Goal: Task Accomplishment & Management: Understand process/instructions

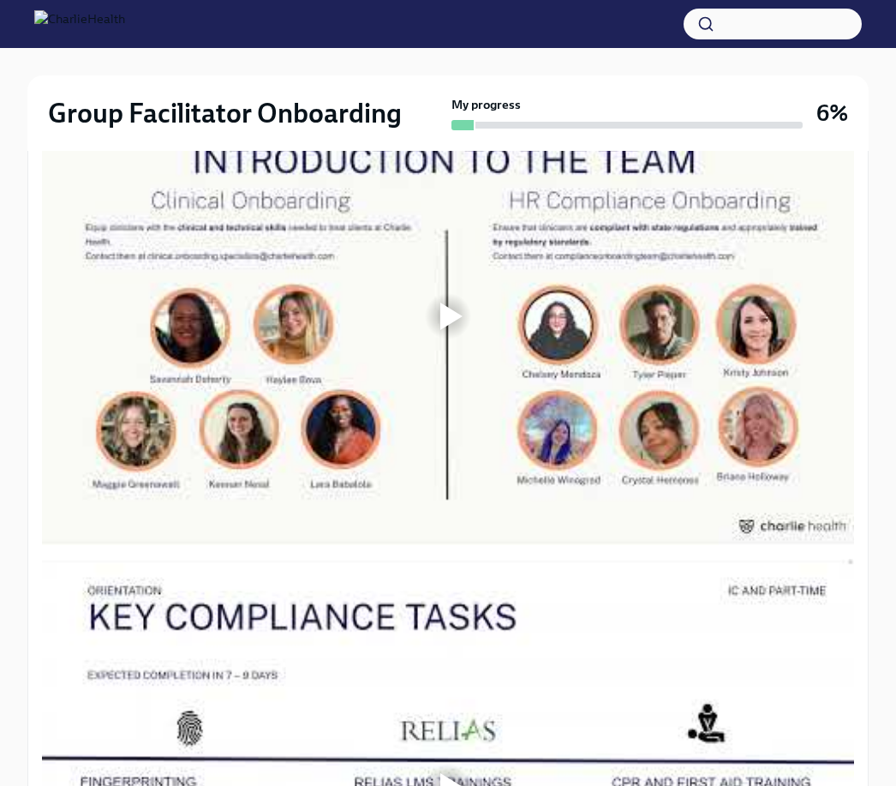
scroll to position [1088, 0]
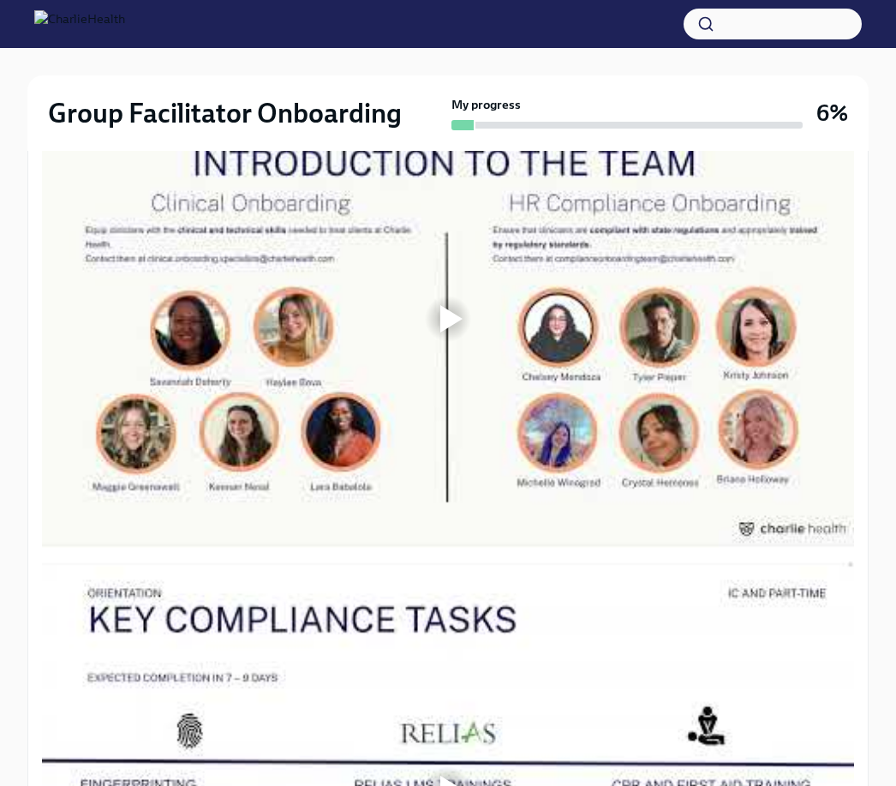
click at [147, 496] on div at bounding box center [448, 319] width 812 height 457
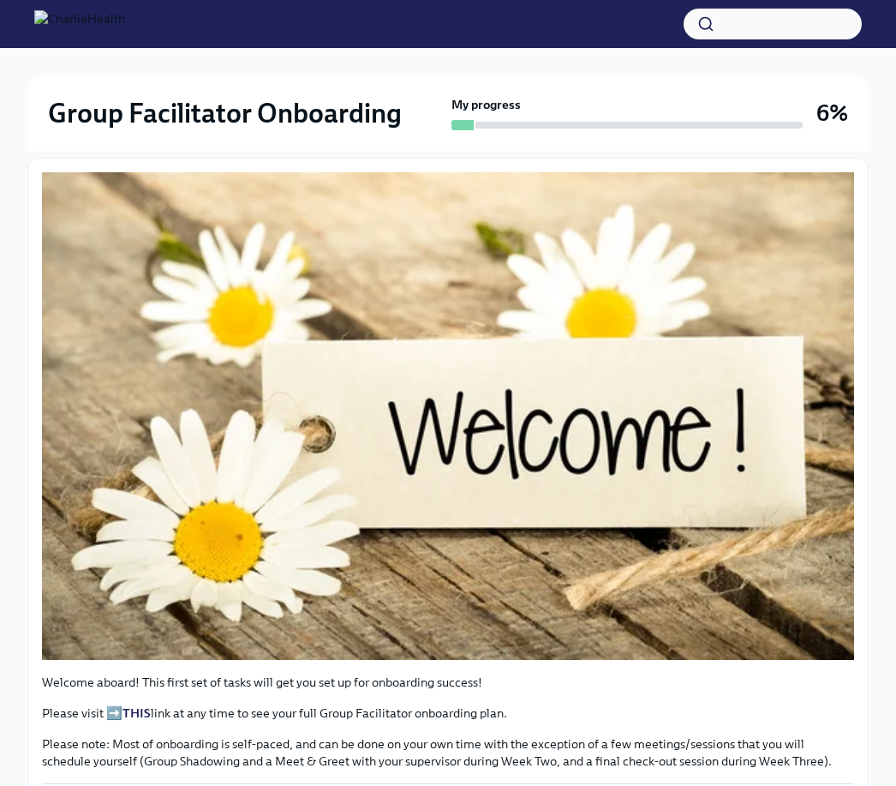
scroll to position [0, 0]
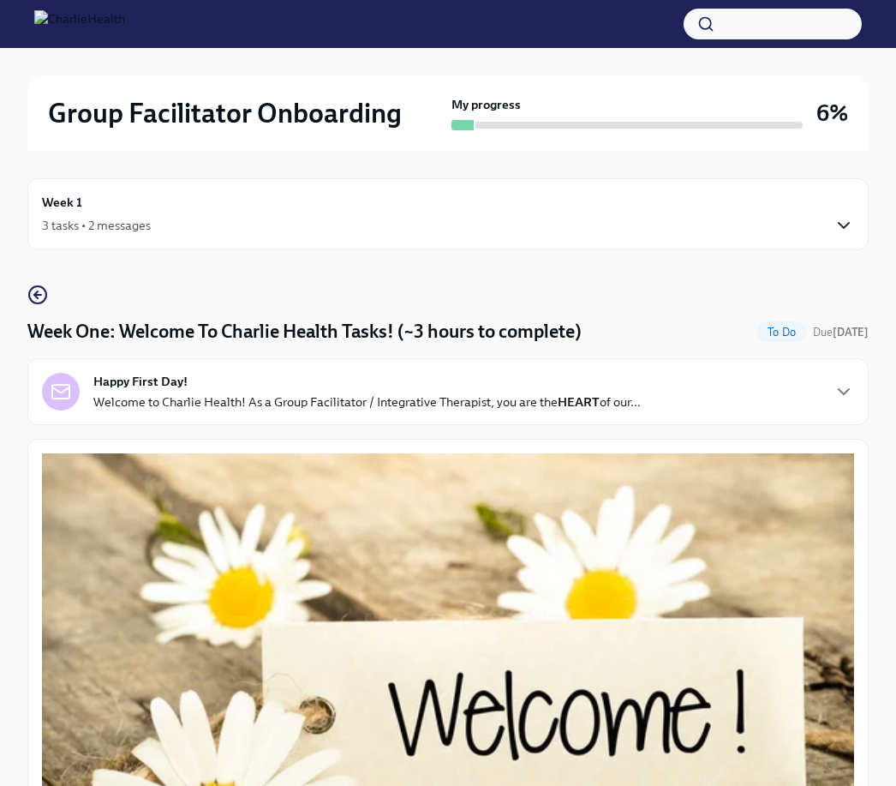
click at [841, 216] on icon "button" at bounding box center [844, 225] width 21 height 21
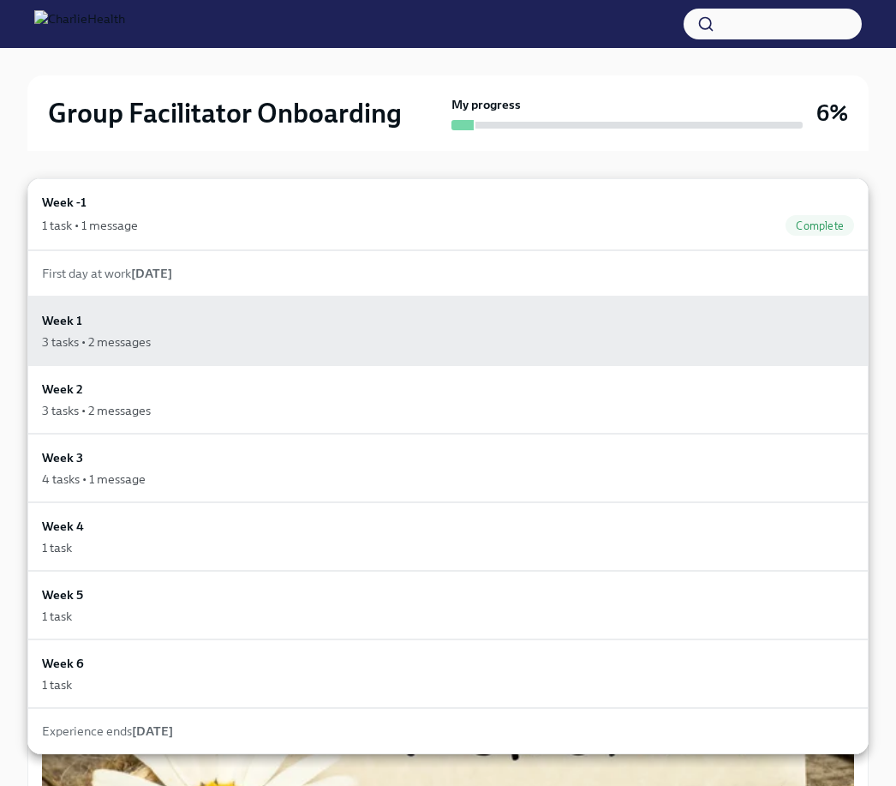
click at [865, 176] on div at bounding box center [448, 393] width 896 height 786
click at [865, 175] on div "Week -1 1 task • 1 message Complete First day at work [DATE] Week 1 3 tasks • 2…" at bounding box center [448, 393] width 896 height 786
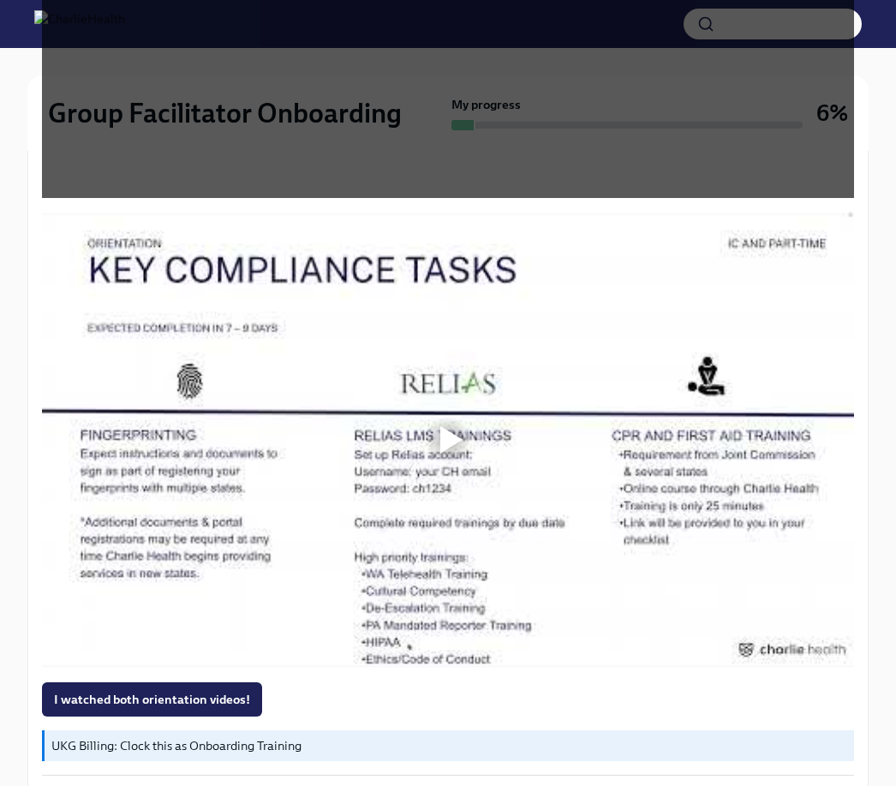
scroll to position [1440, 0]
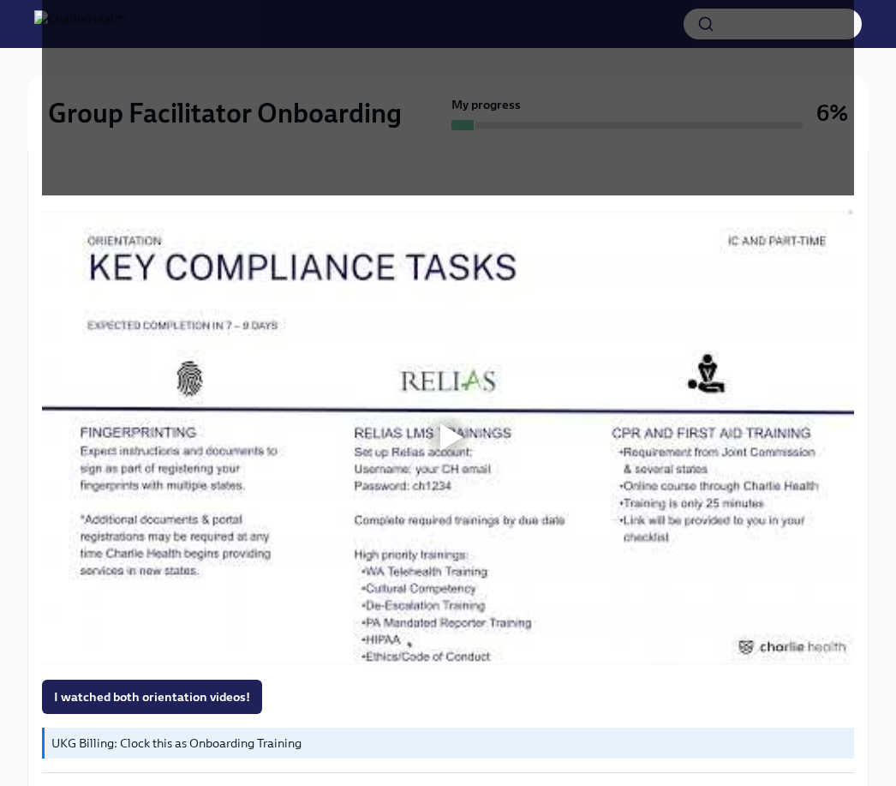
click at [446, 438] on div at bounding box center [452, 436] width 22 height 27
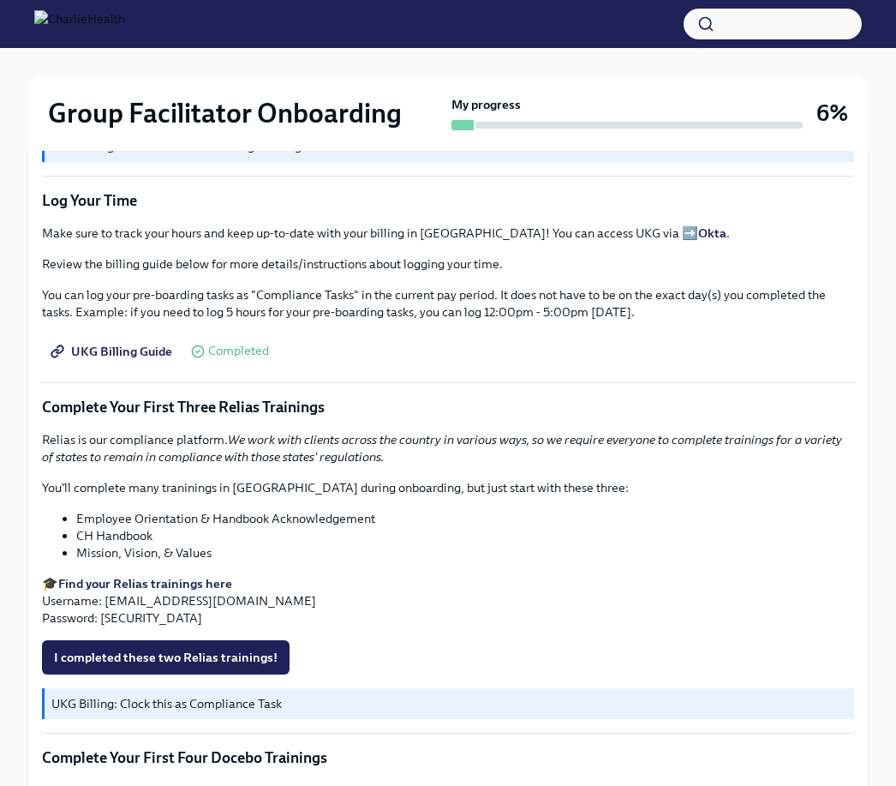
scroll to position [1956, 0]
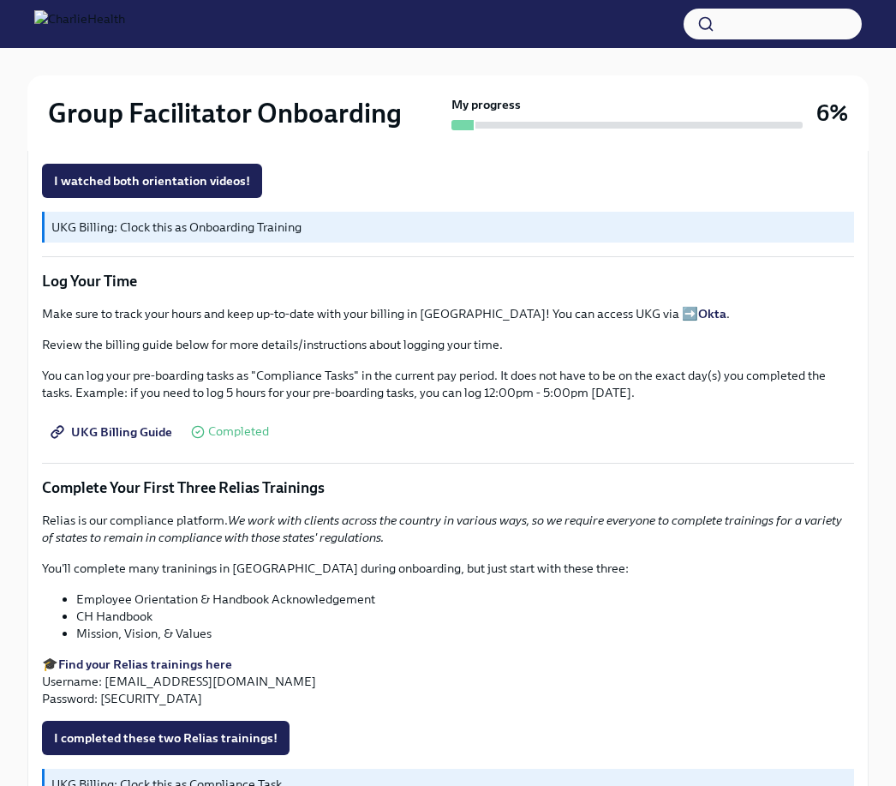
click at [140, 429] on span "UKG Billing Guide" at bounding box center [113, 431] width 118 height 17
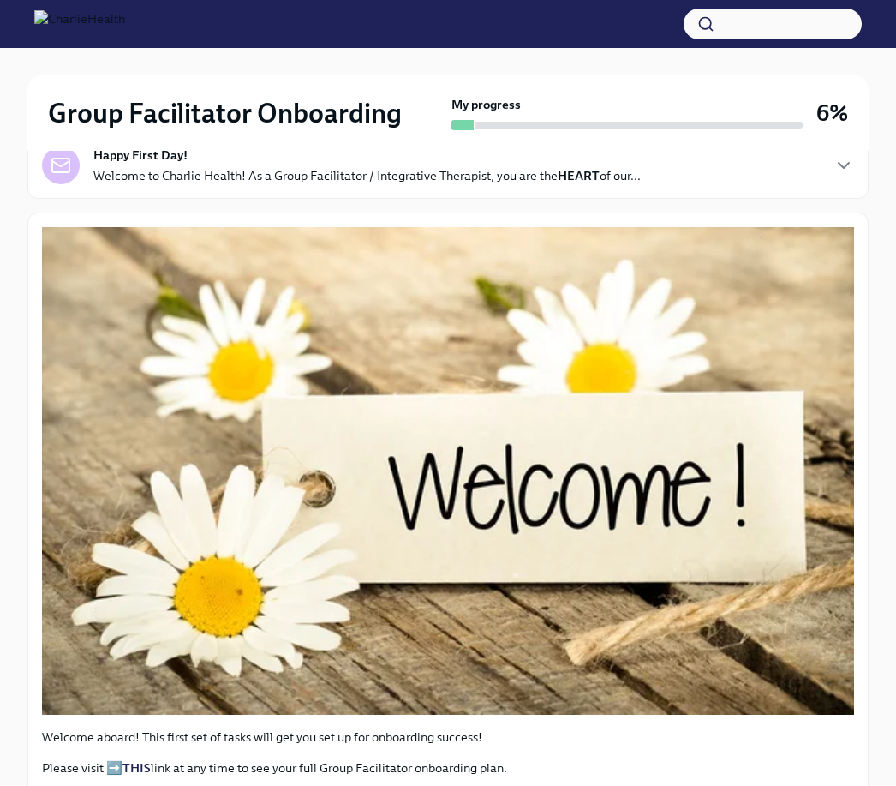
scroll to position [0, 0]
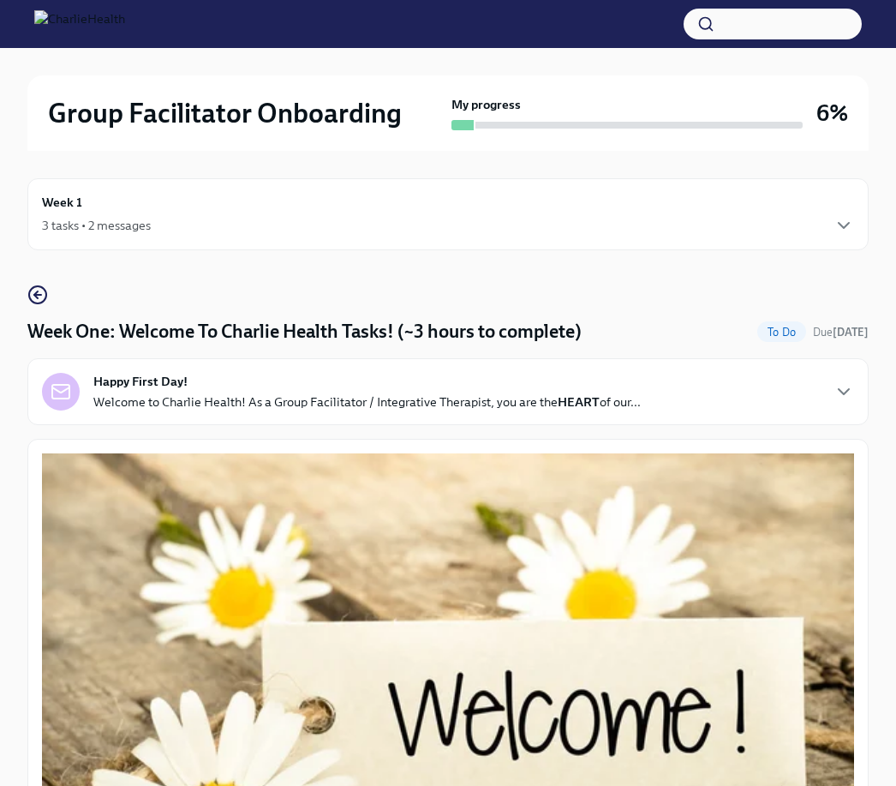
click at [741, 217] on div "3 tasks • 2 messages" at bounding box center [448, 225] width 812 height 21
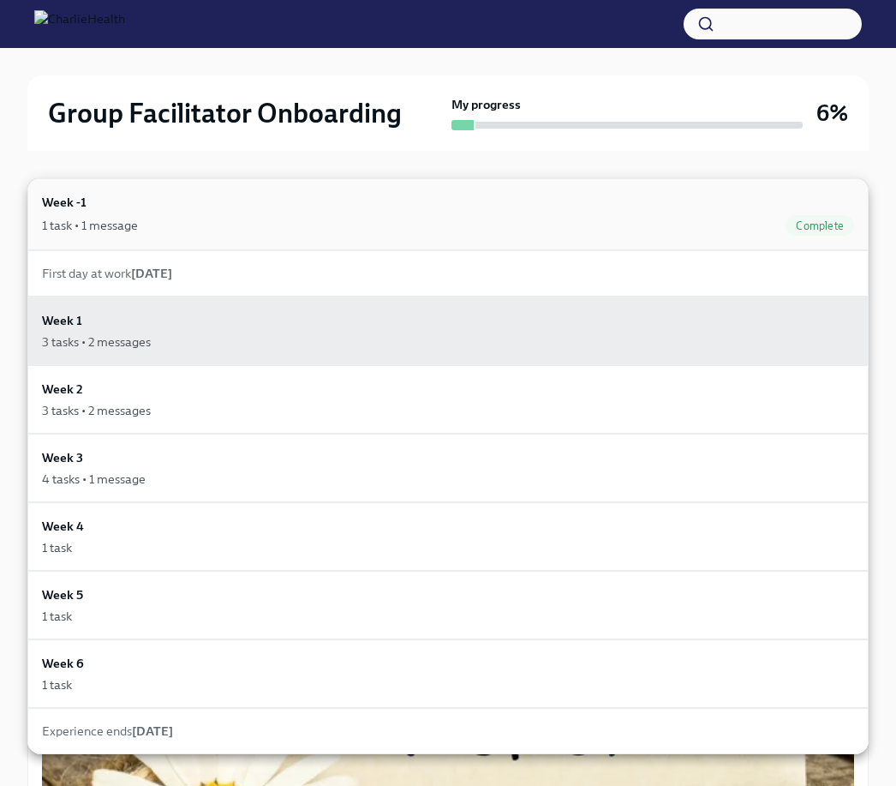
click at [733, 224] on div "1 task • 1 message Complete" at bounding box center [448, 225] width 812 height 21
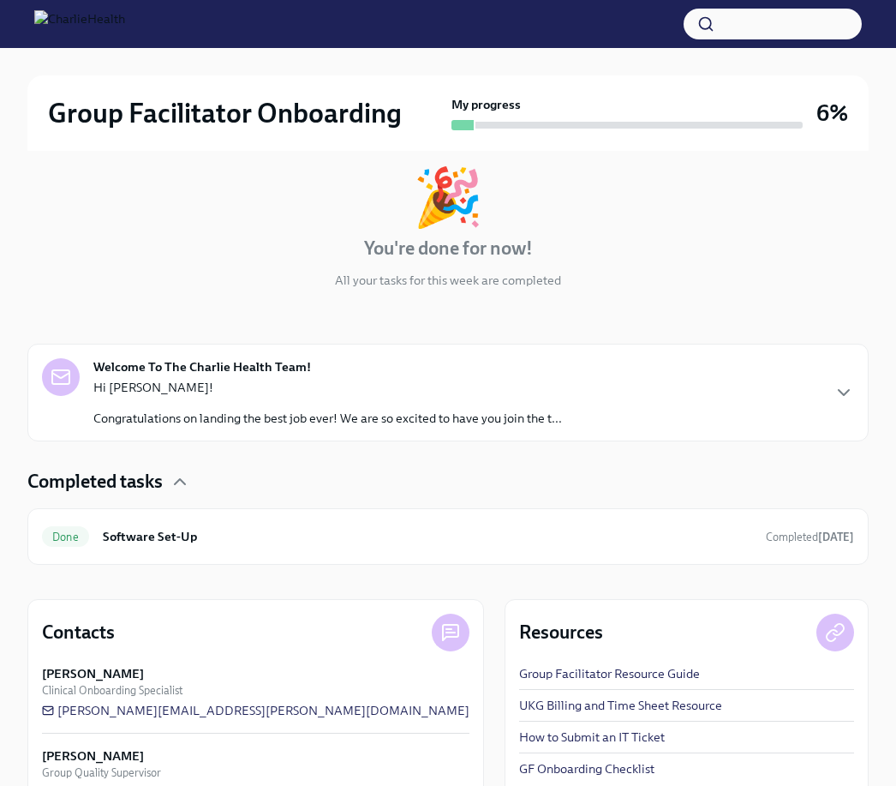
scroll to position [197, 0]
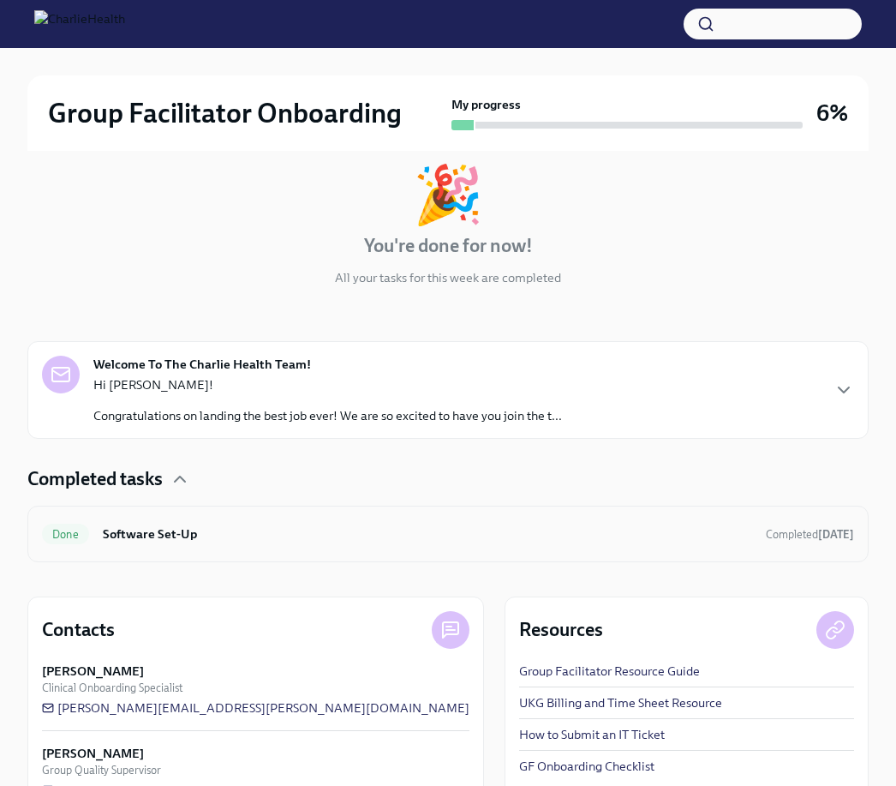
click at [603, 528] on h6 "Software Set-Up" at bounding box center [428, 533] width 650 height 19
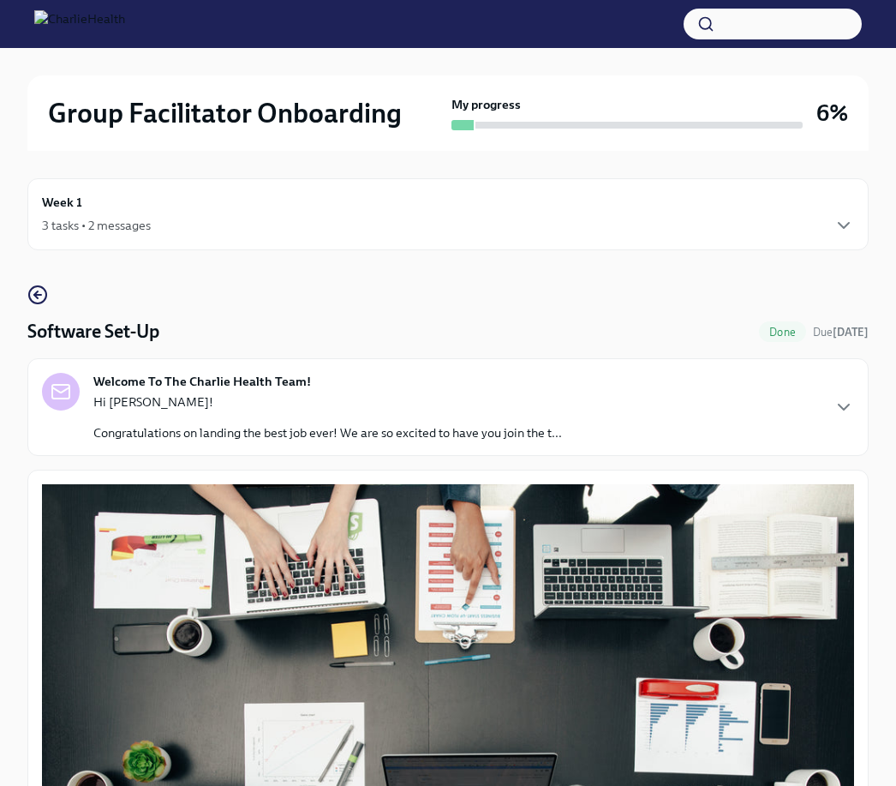
click at [738, 206] on div "Week 1 3 tasks • 2 messages" at bounding box center [448, 214] width 812 height 43
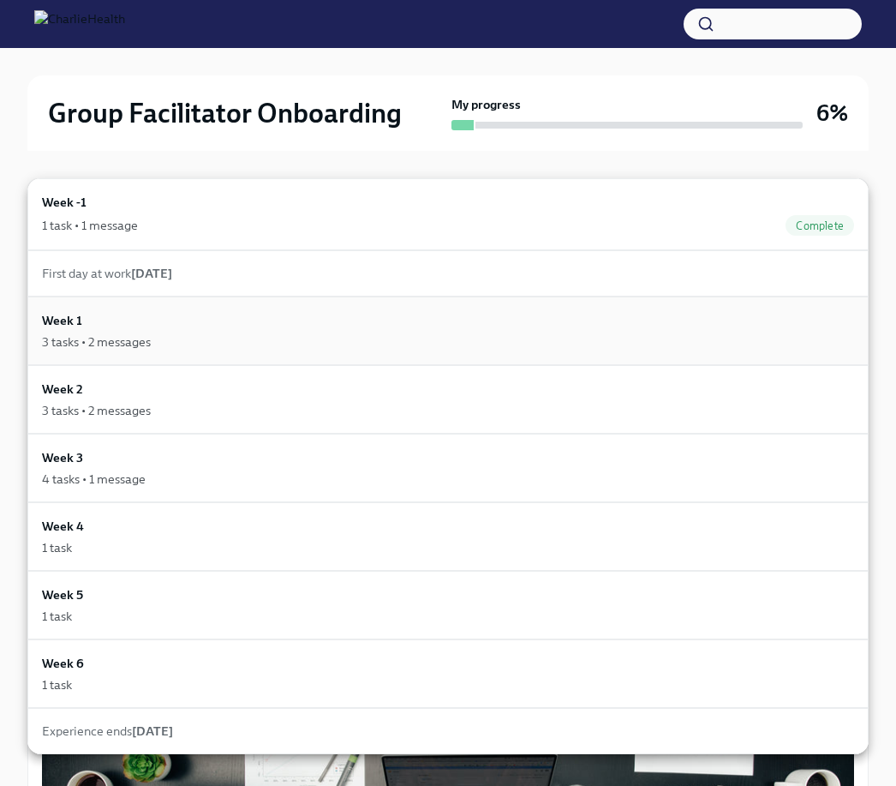
click at [530, 329] on div "Week 1 3 tasks • 2 messages" at bounding box center [448, 330] width 812 height 39
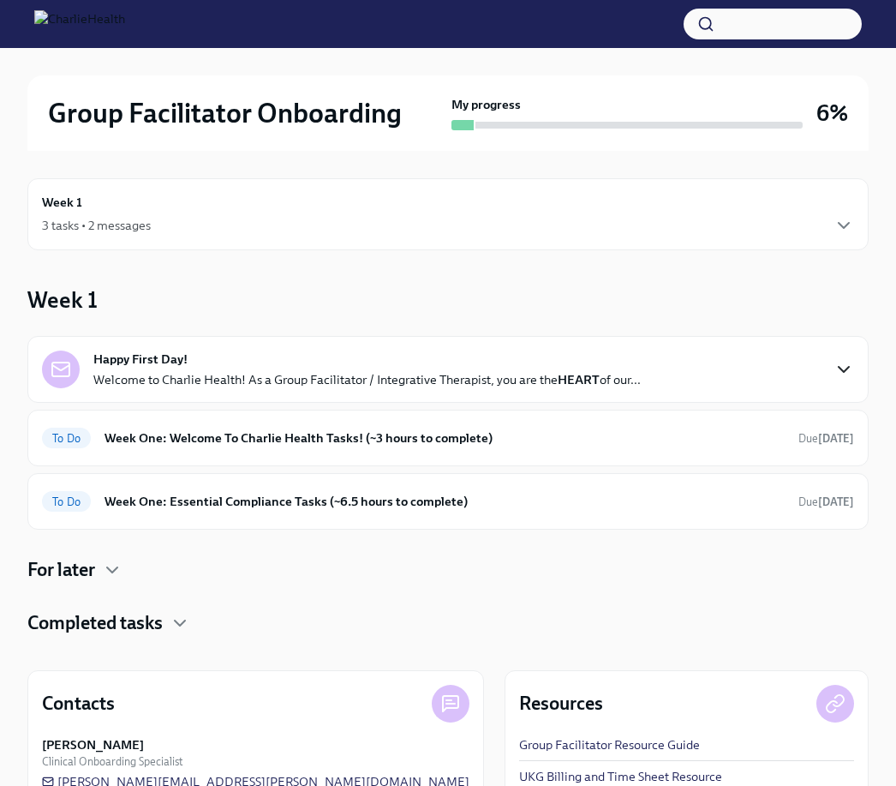
click at [849, 365] on icon "button" at bounding box center [844, 369] width 21 height 21
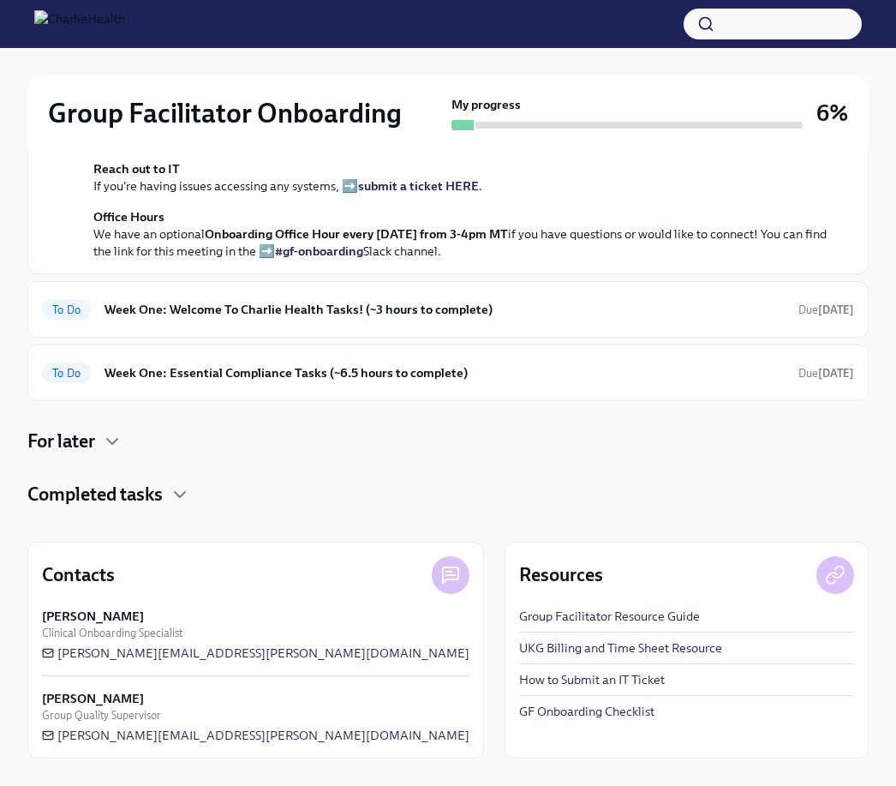
scroll to position [770, 0]
click at [747, 319] on h6 "Week One: Welcome To Charlie Health Tasks! (~3 hours to complete)" at bounding box center [445, 309] width 680 height 19
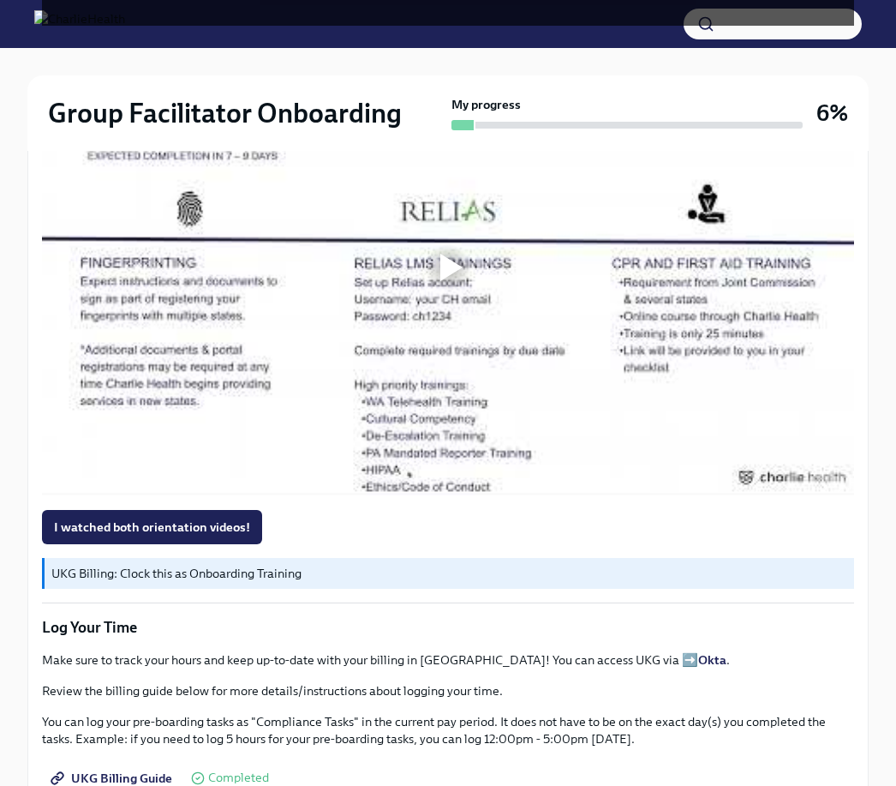
scroll to position [1609, 0]
click at [466, 261] on div at bounding box center [448, 268] width 55 height 55
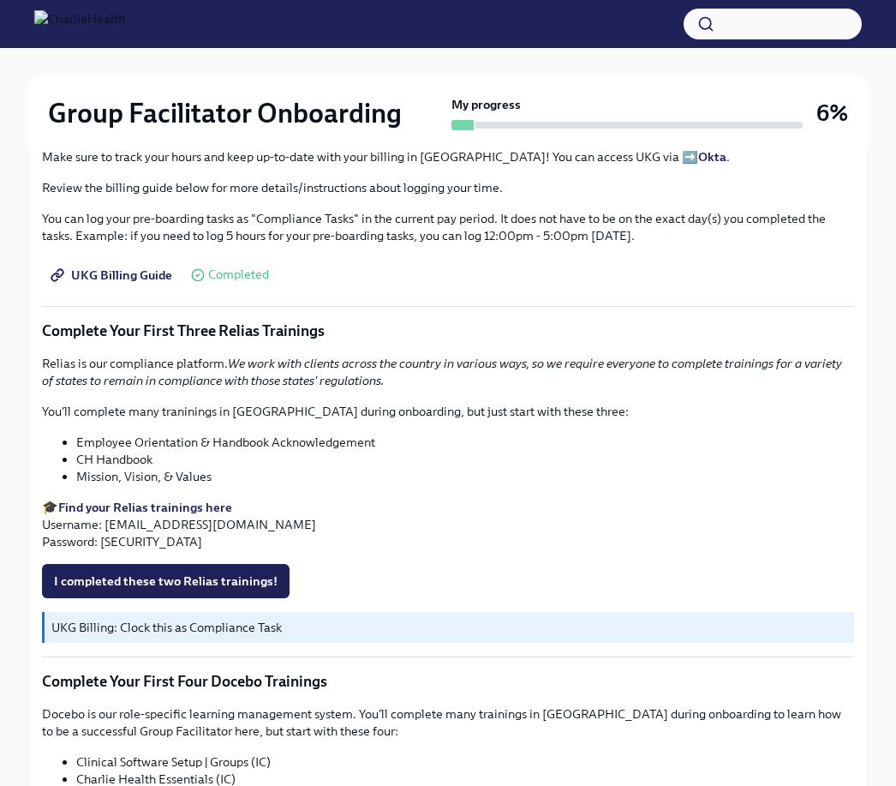
scroll to position [2380, 0]
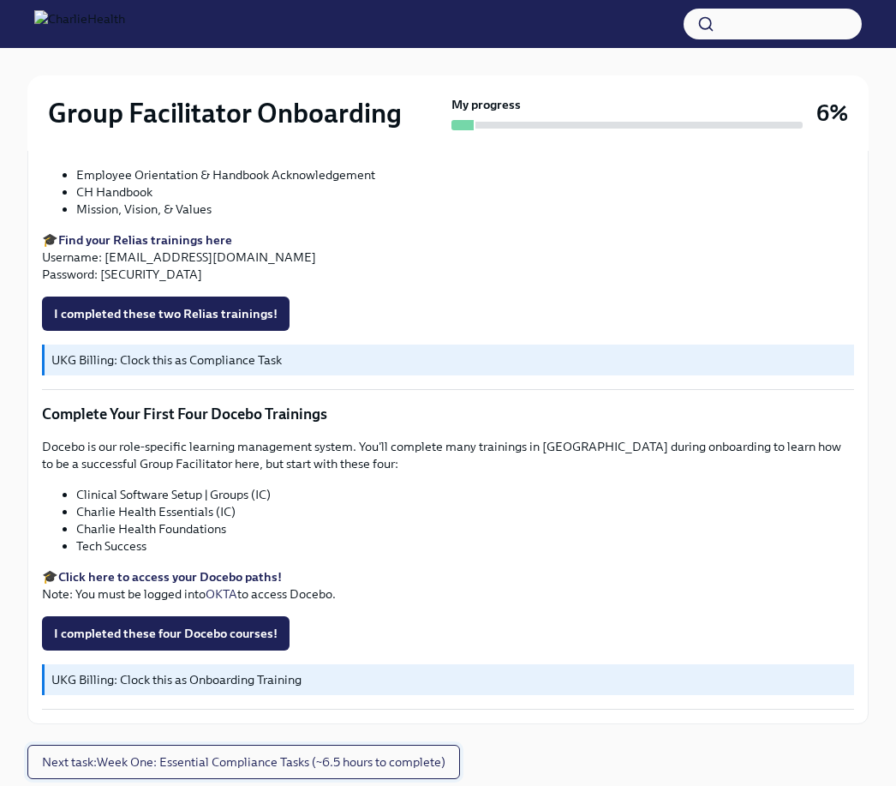
click at [308, 752] on button "Next task : Week One: Essential Compliance Tasks (~6.5 hours to complete)" at bounding box center [243, 762] width 433 height 34
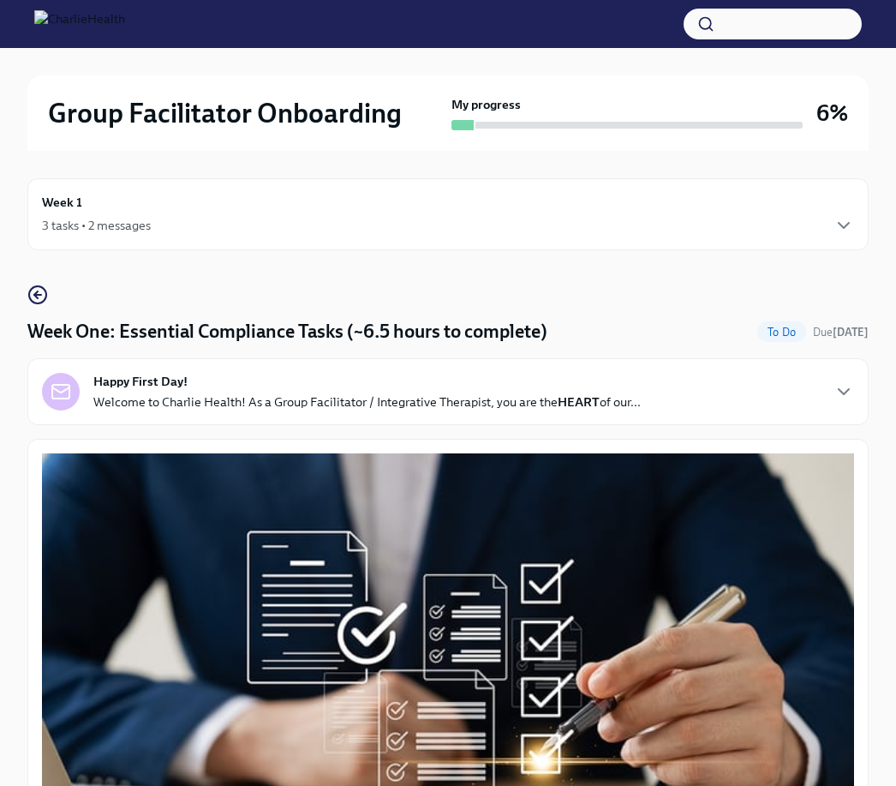
click at [848, 209] on div "Week 1 3 tasks • 2 messages" at bounding box center [448, 214] width 812 height 43
